Goal: Find specific page/section: Find specific page/section

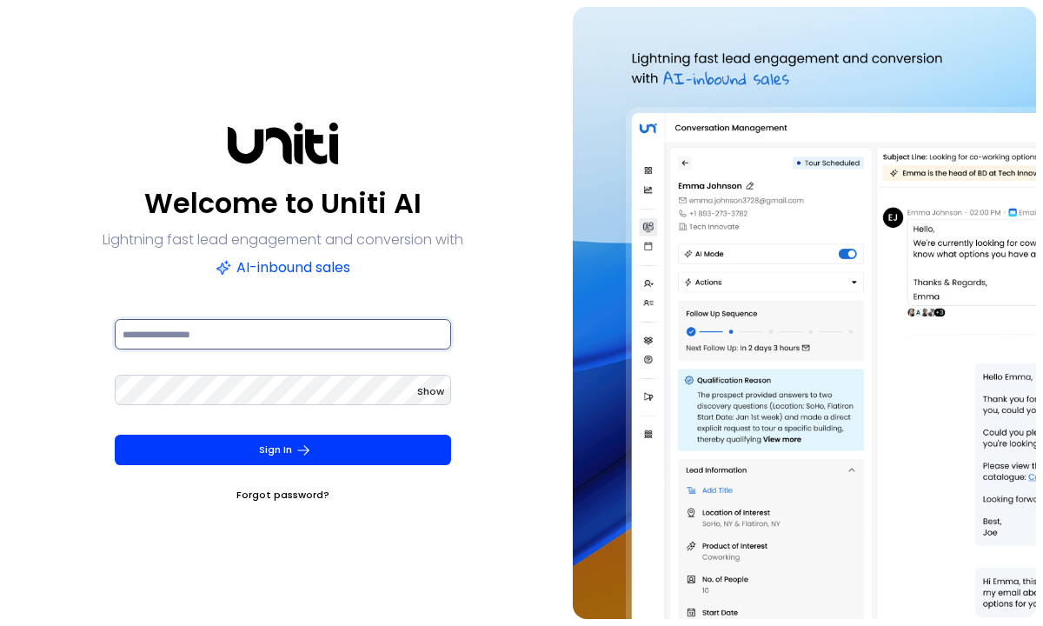
click at [163, 325] on input at bounding box center [283, 334] width 336 height 30
type input "**********"
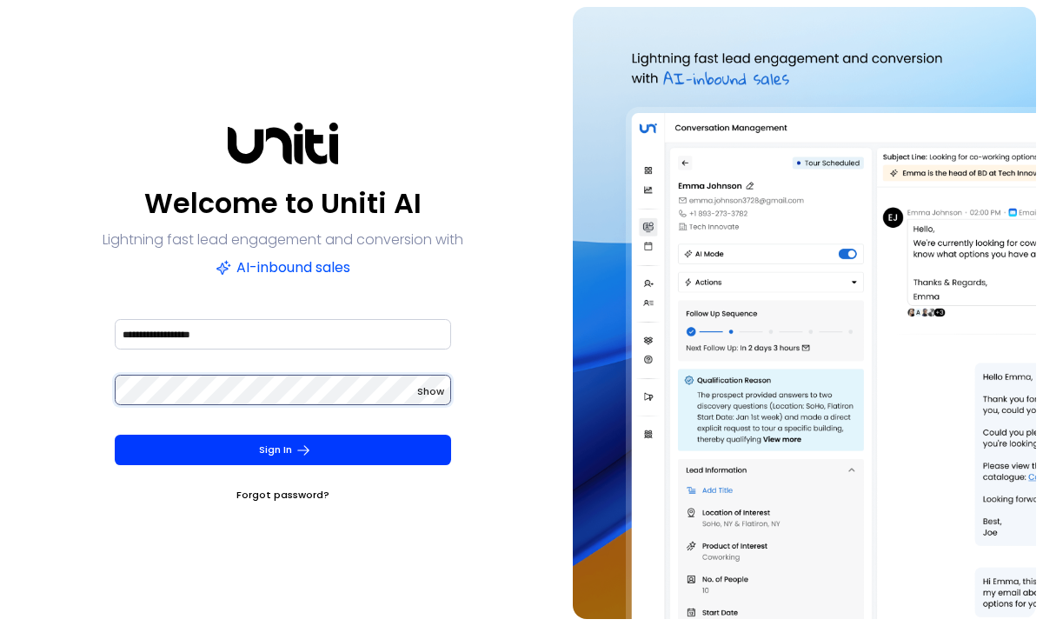
click at [115, 435] on button "Sign In" at bounding box center [283, 450] width 336 height 30
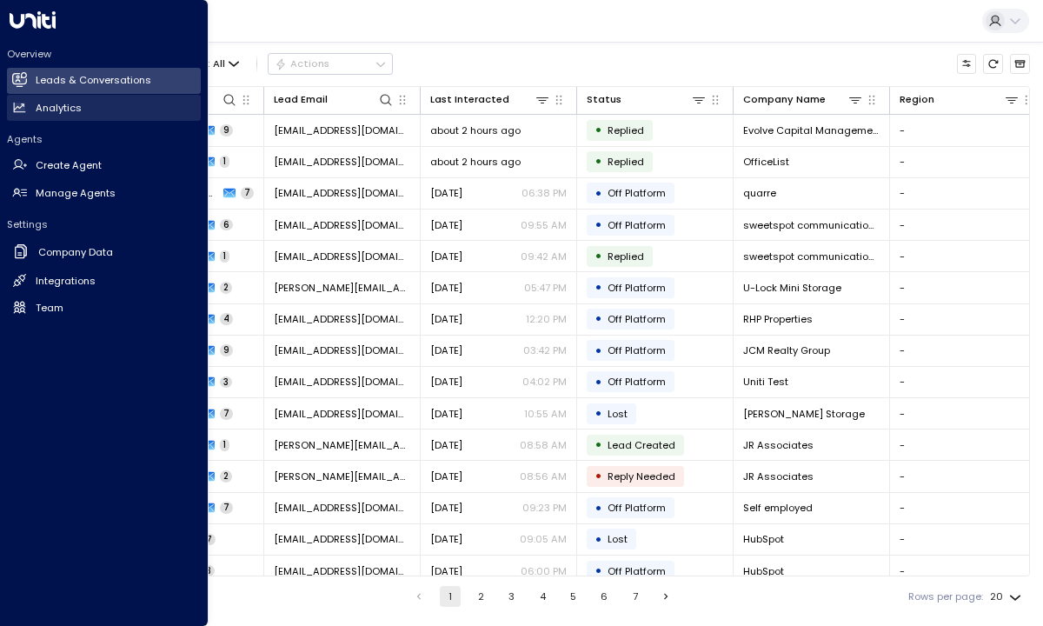
click at [24, 118] on link "Analytics Analytics" at bounding box center [104, 108] width 194 height 26
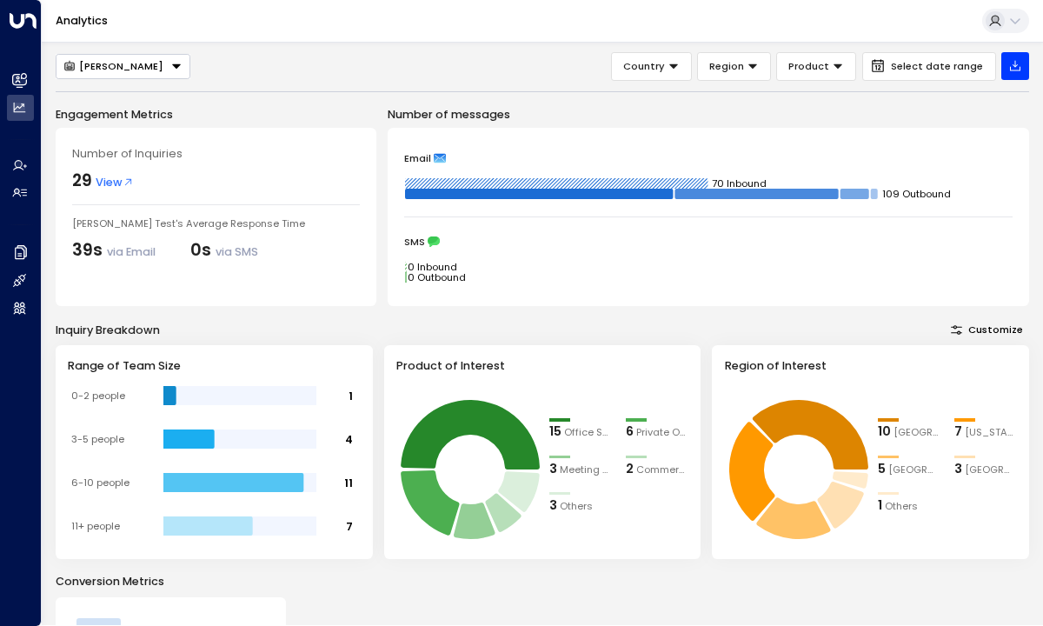
click at [170, 73] on button "[PERSON_NAME]" at bounding box center [123, 66] width 135 height 25
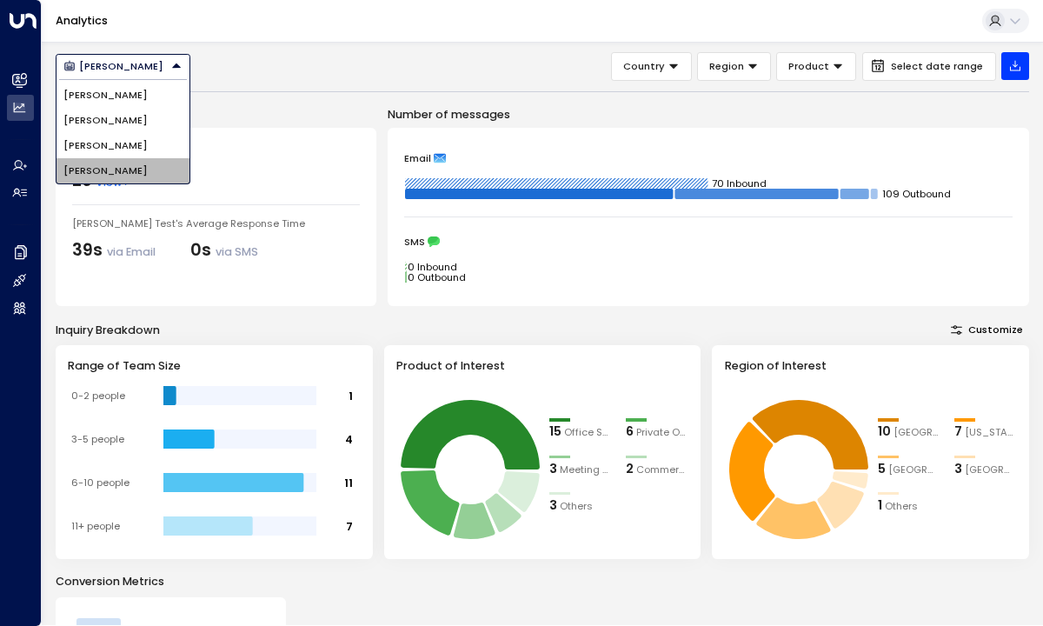
click at [156, 169] on li "[PERSON_NAME]" at bounding box center [123, 170] width 133 height 25
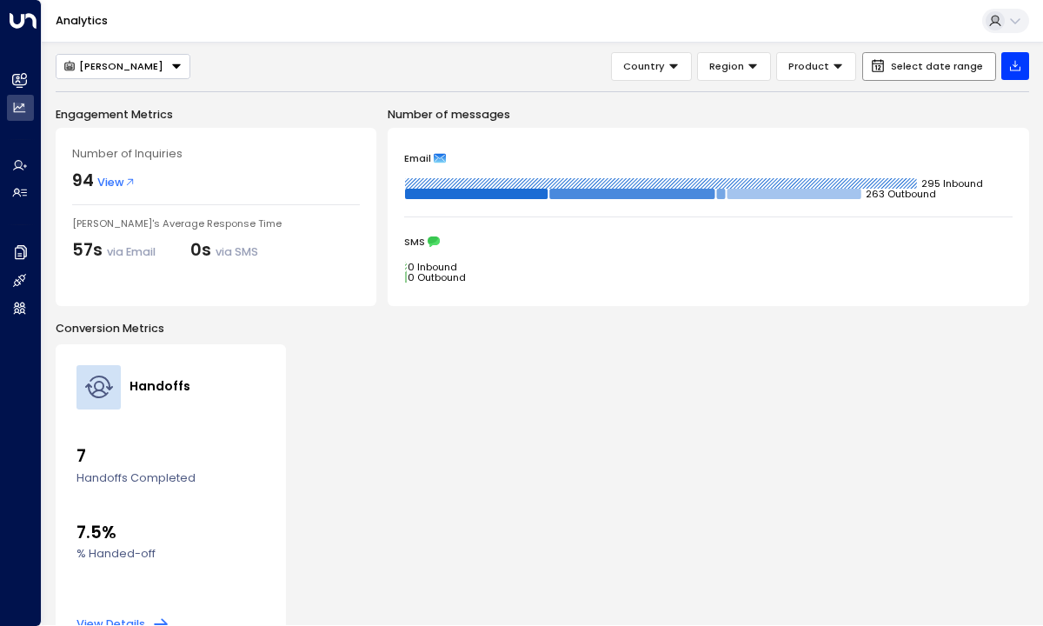
click at [898, 57] on button "Select date range" at bounding box center [929, 66] width 134 height 29
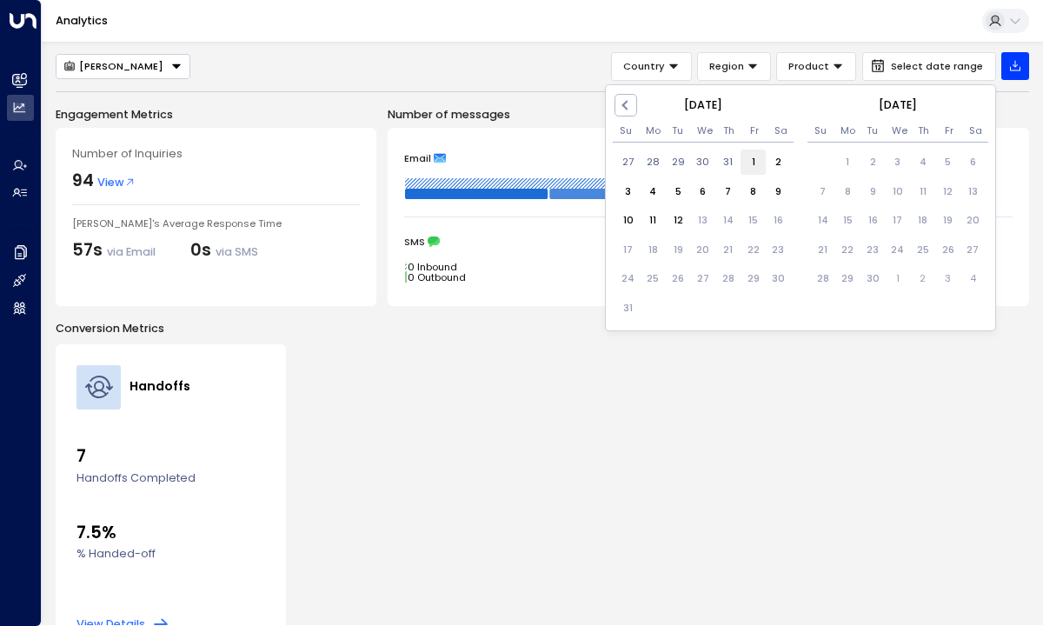
click at [753, 160] on div "1" at bounding box center [753, 162] width 25 height 25
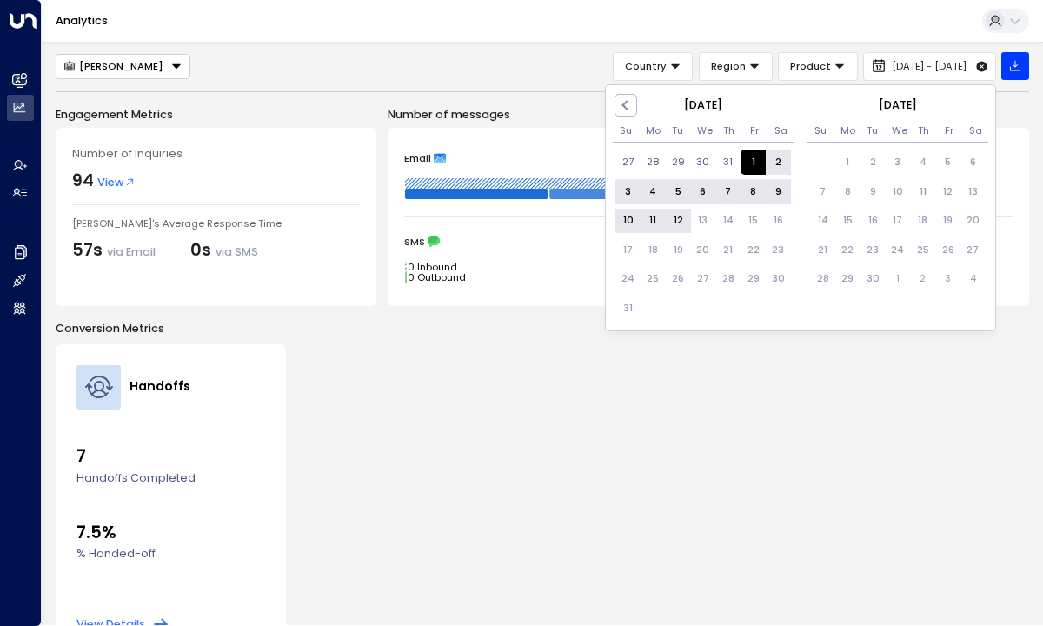
click at [680, 216] on div "12" at bounding box center [678, 221] width 25 height 25
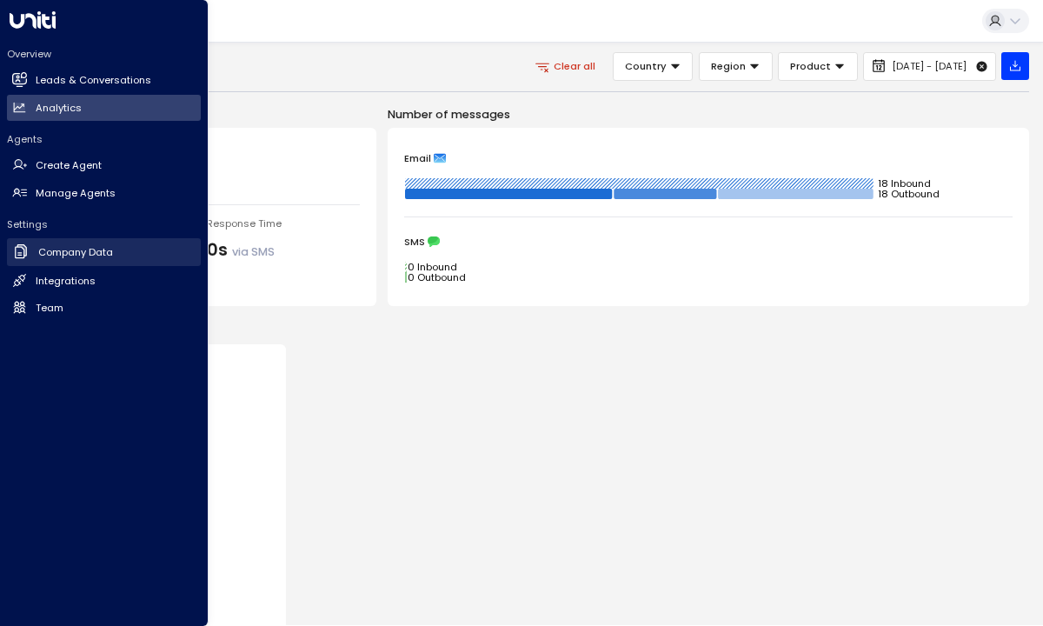
click at [74, 259] on h2 "Company Data" at bounding box center [75, 252] width 75 height 15
